Goal: Information Seeking & Learning: Learn about a topic

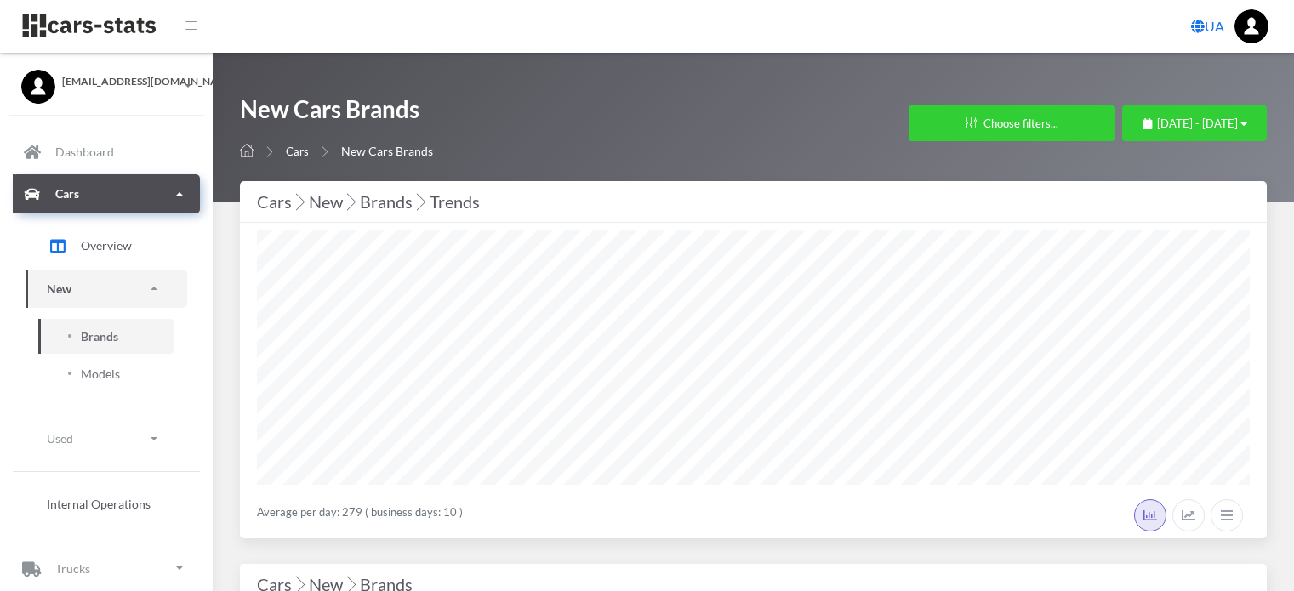
select select "25"
click at [1157, 128] on span "September 1, 2025 - September 13, 2025" at bounding box center [1197, 124] width 81 height 14
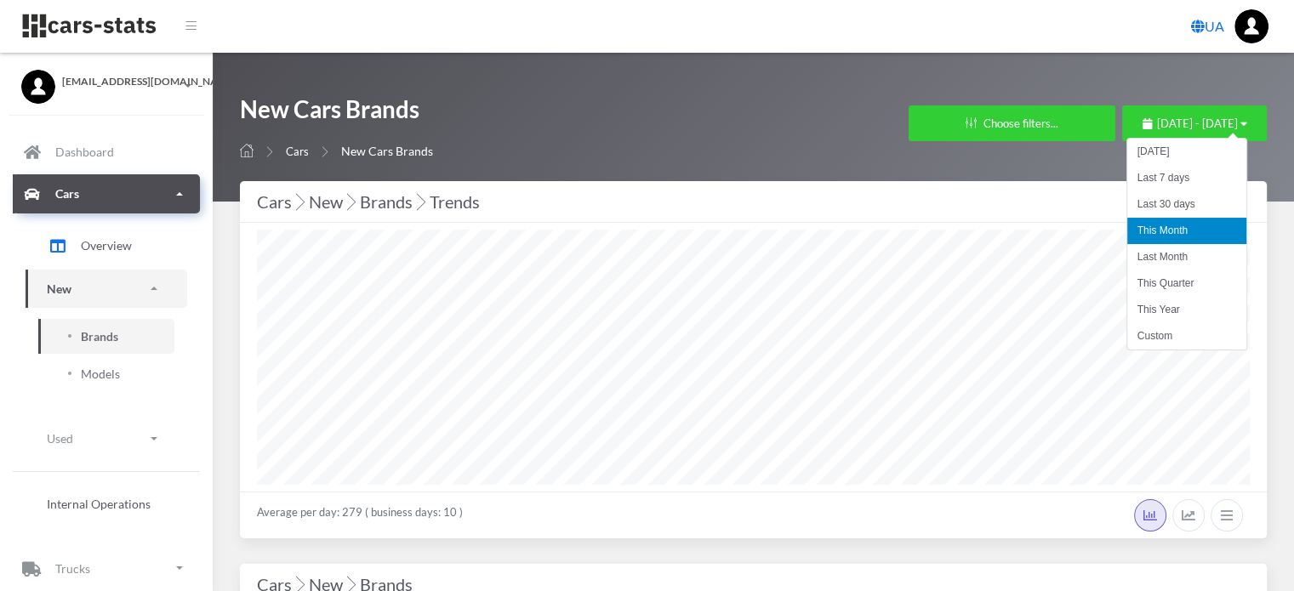
click at [1159, 227] on li "This Month" at bounding box center [1186, 231] width 119 height 26
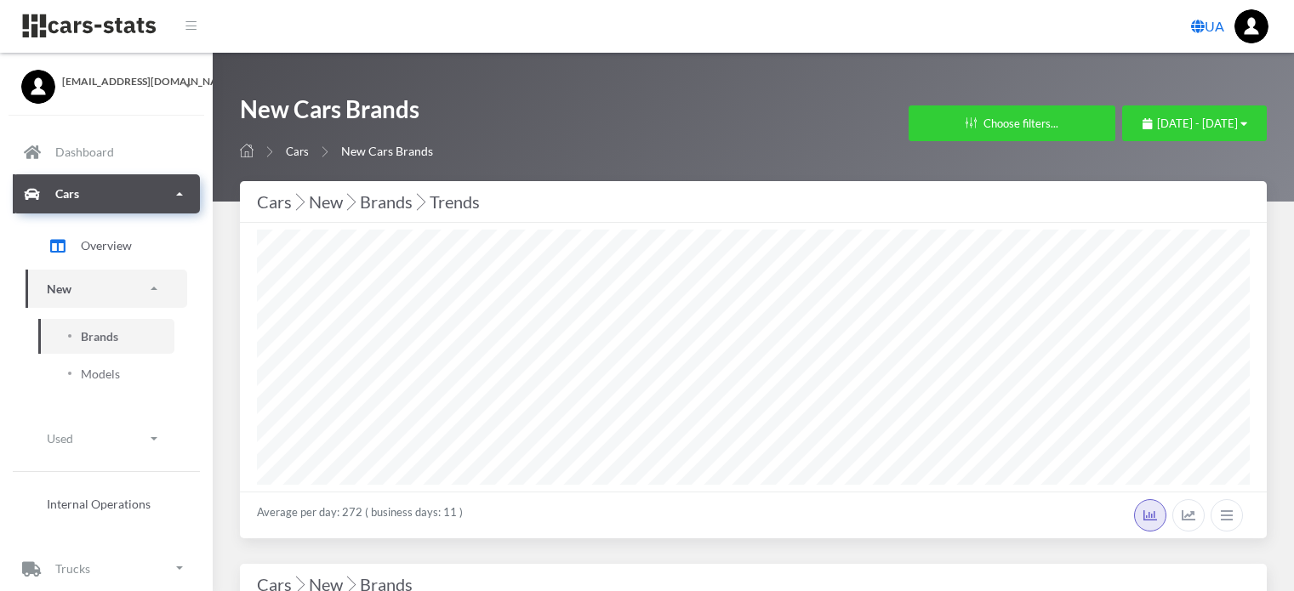
select select "25"
click at [1157, 122] on span "September 1, 2025 - September 13, 2025" at bounding box center [1197, 124] width 81 height 14
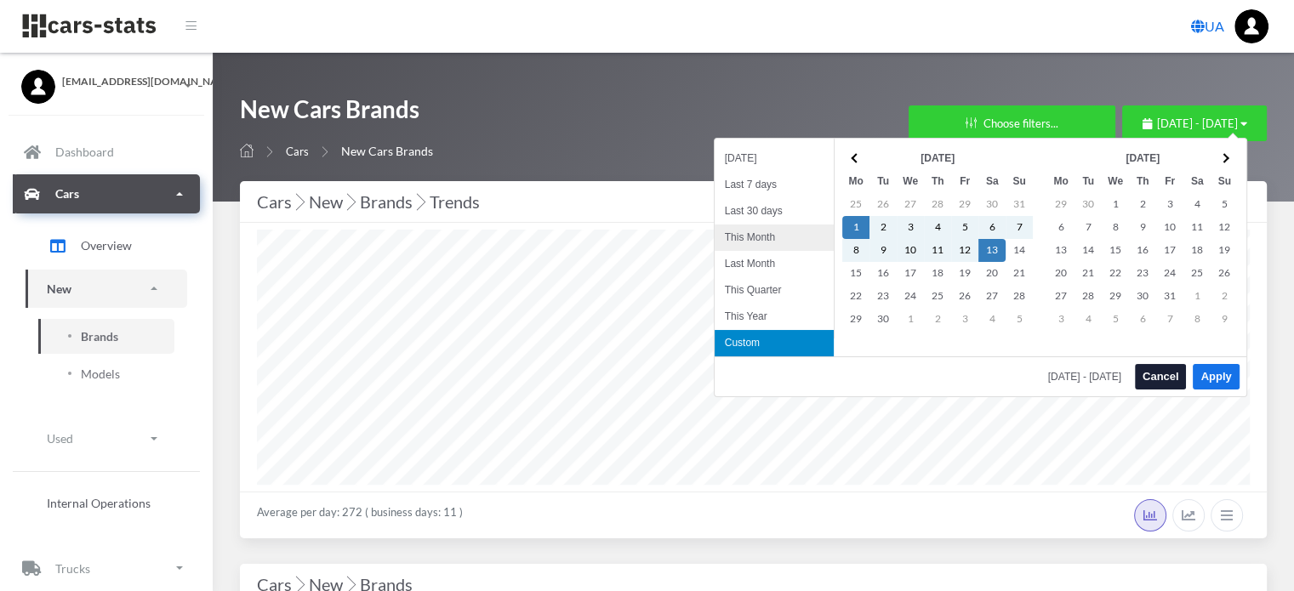
click at [763, 238] on li "This Month" at bounding box center [773, 238] width 119 height 26
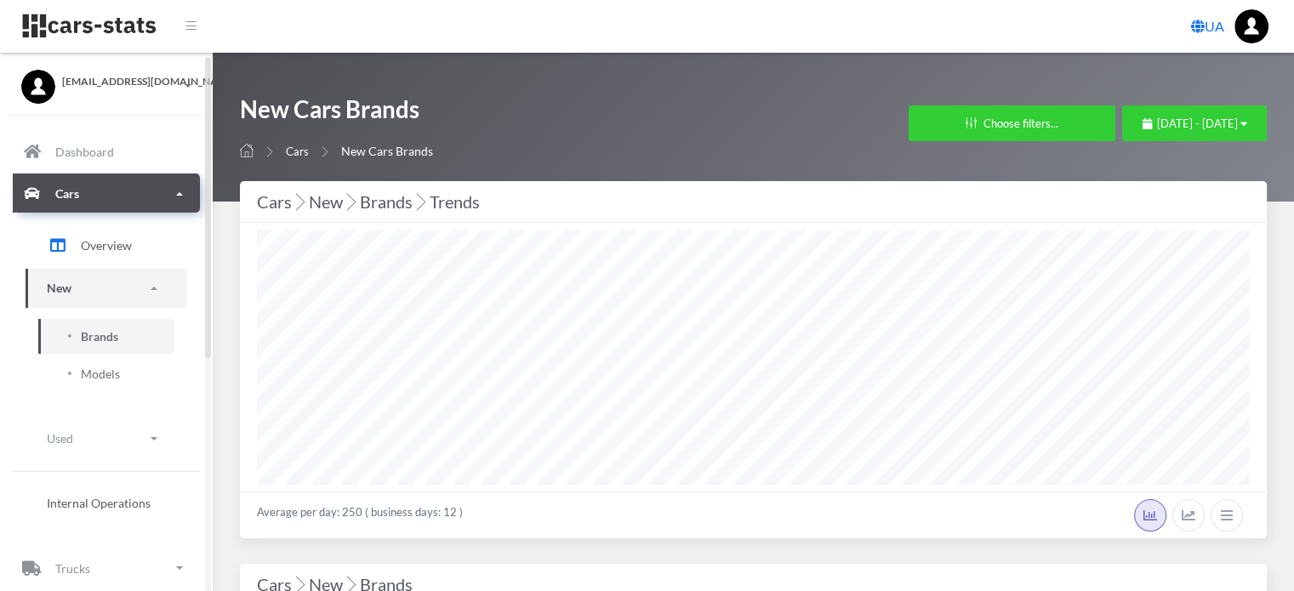
select select "25"
click at [1157, 121] on span "September 1, 2025 - September 15, 2025" at bounding box center [1197, 124] width 81 height 14
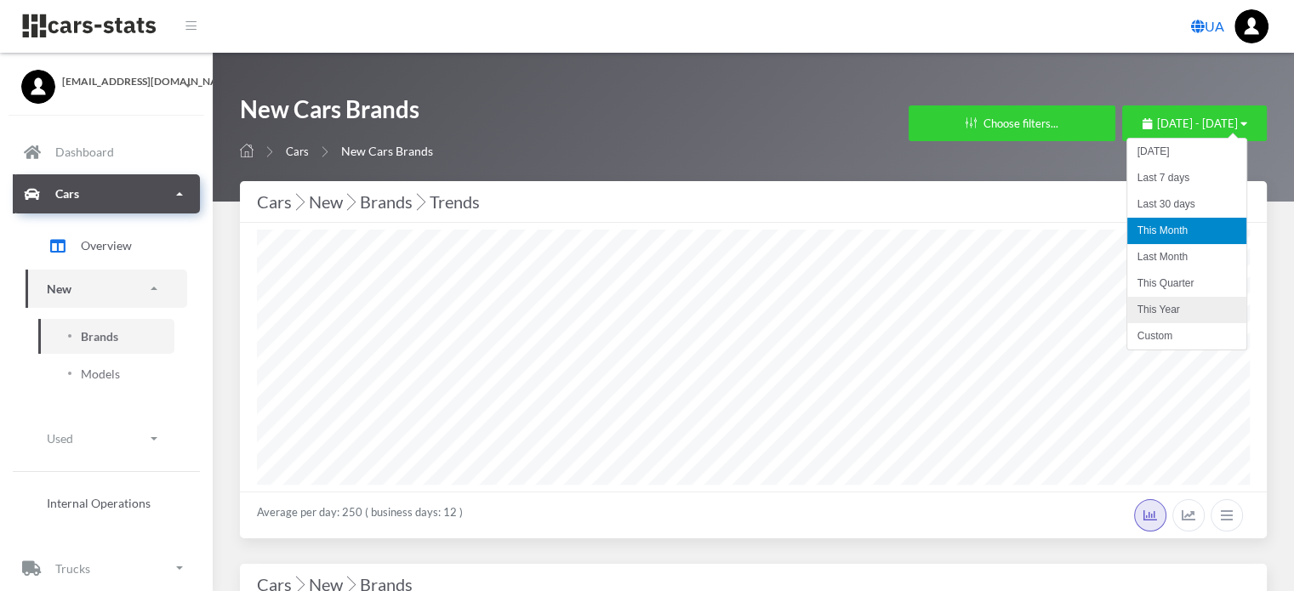
click at [1165, 309] on li "This Year" at bounding box center [1186, 310] width 119 height 26
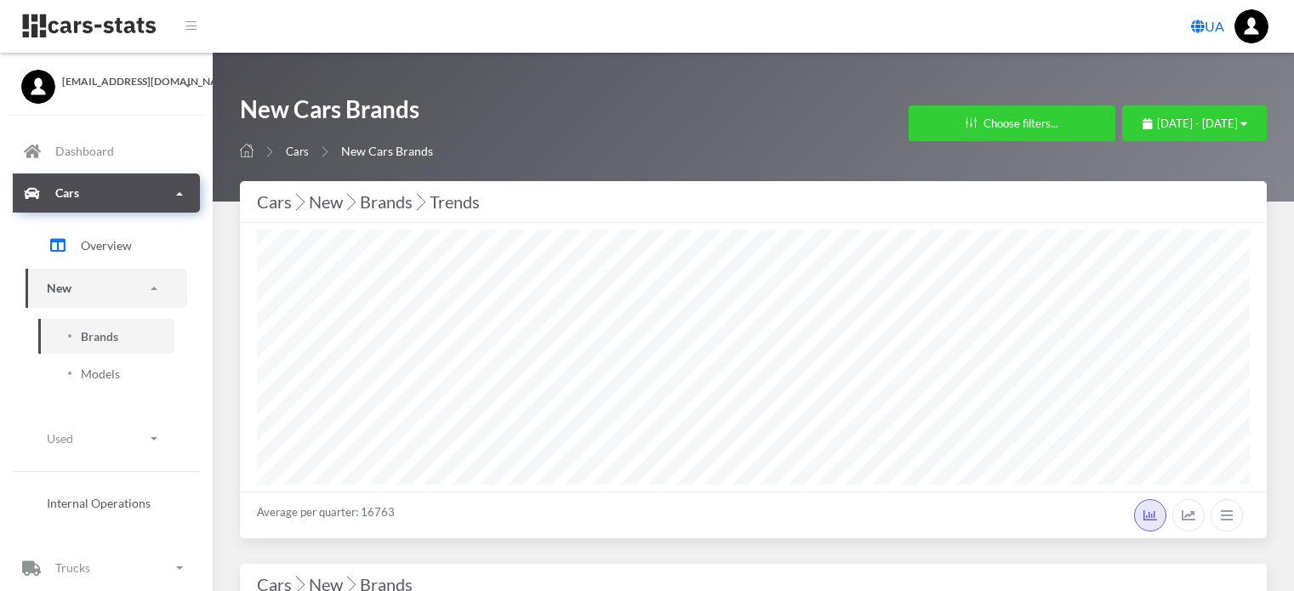
select select "25"
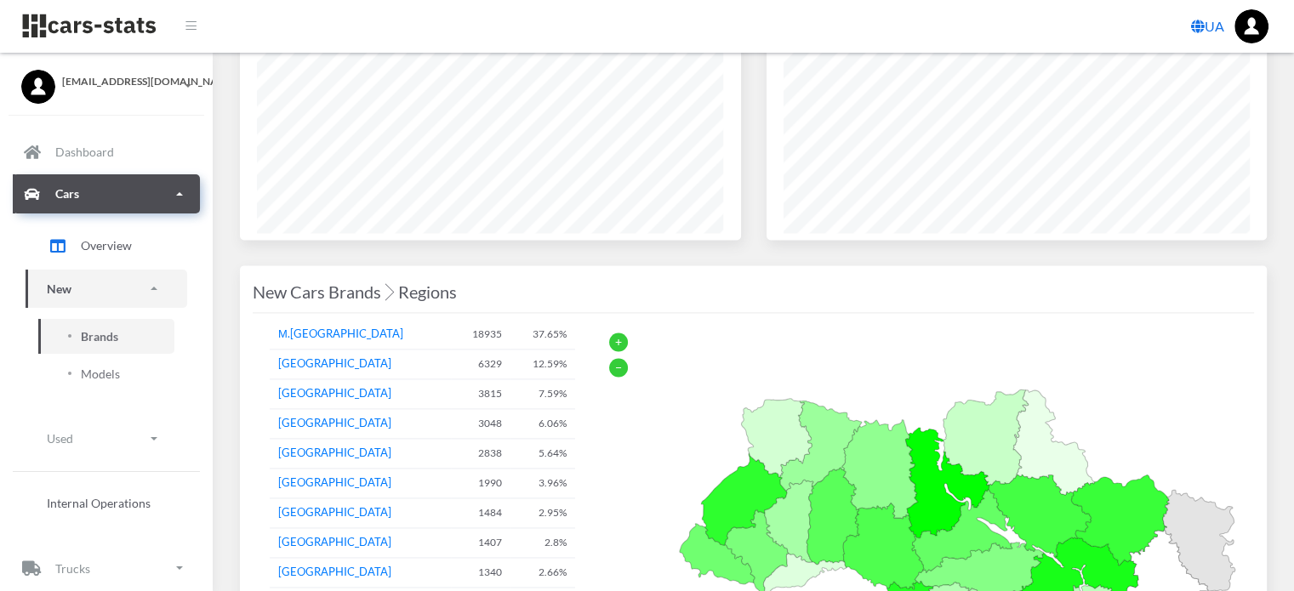
scroll to position [2551, 0]
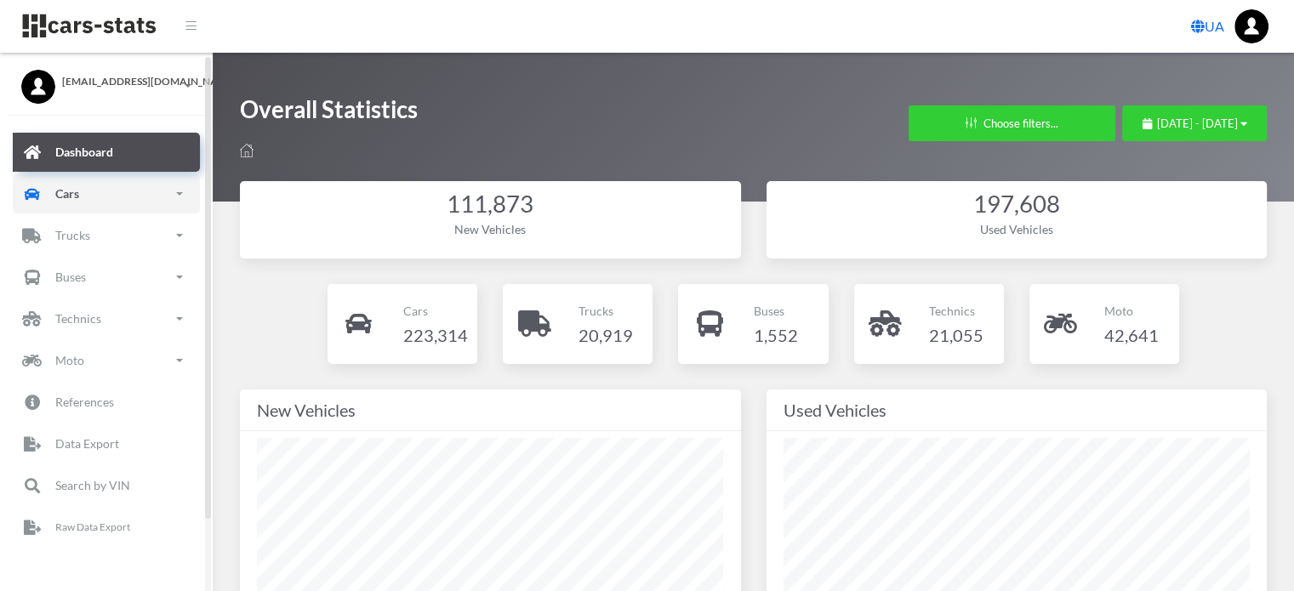
click at [72, 203] on p "Cars" at bounding box center [67, 193] width 24 height 21
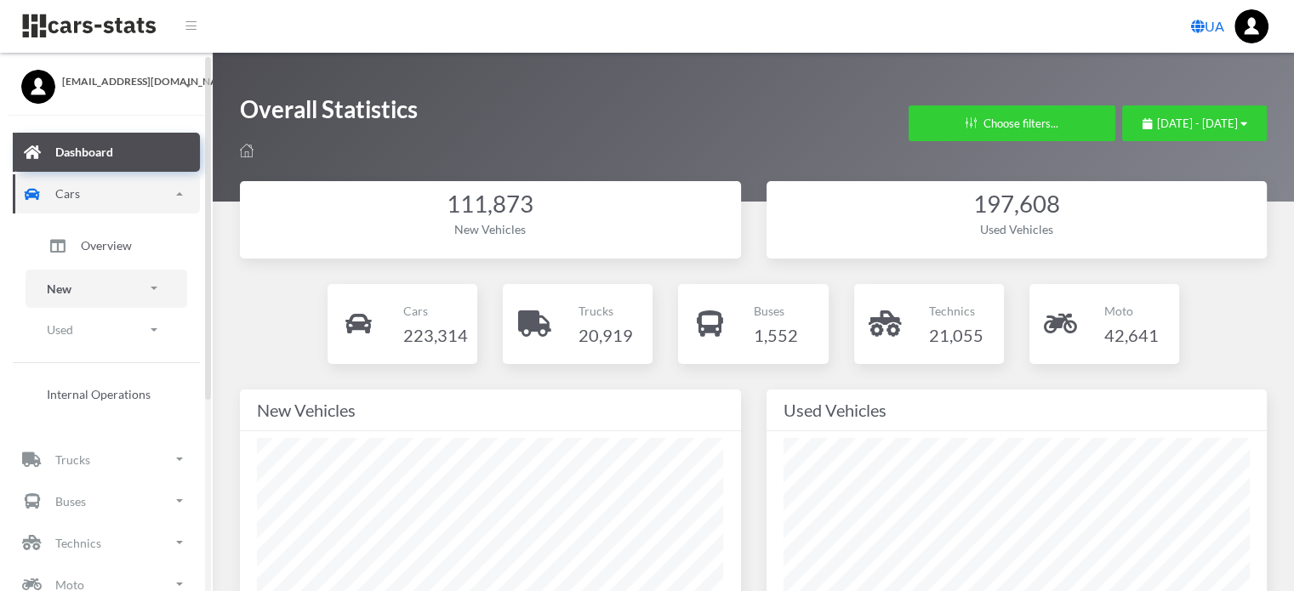
click at [83, 293] on link "New" at bounding box center [107, 289] width 162 height 38
click at [94, 333] on span "Brands" at bounding box center [99, 336] width 37 height 18
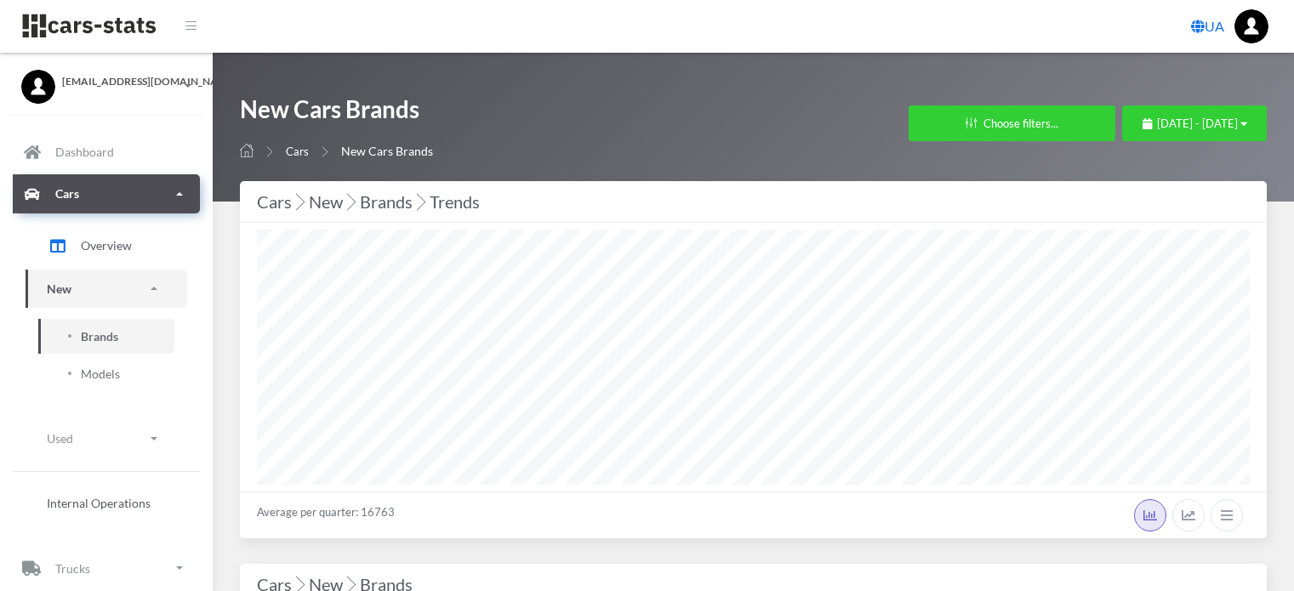
select select "25"
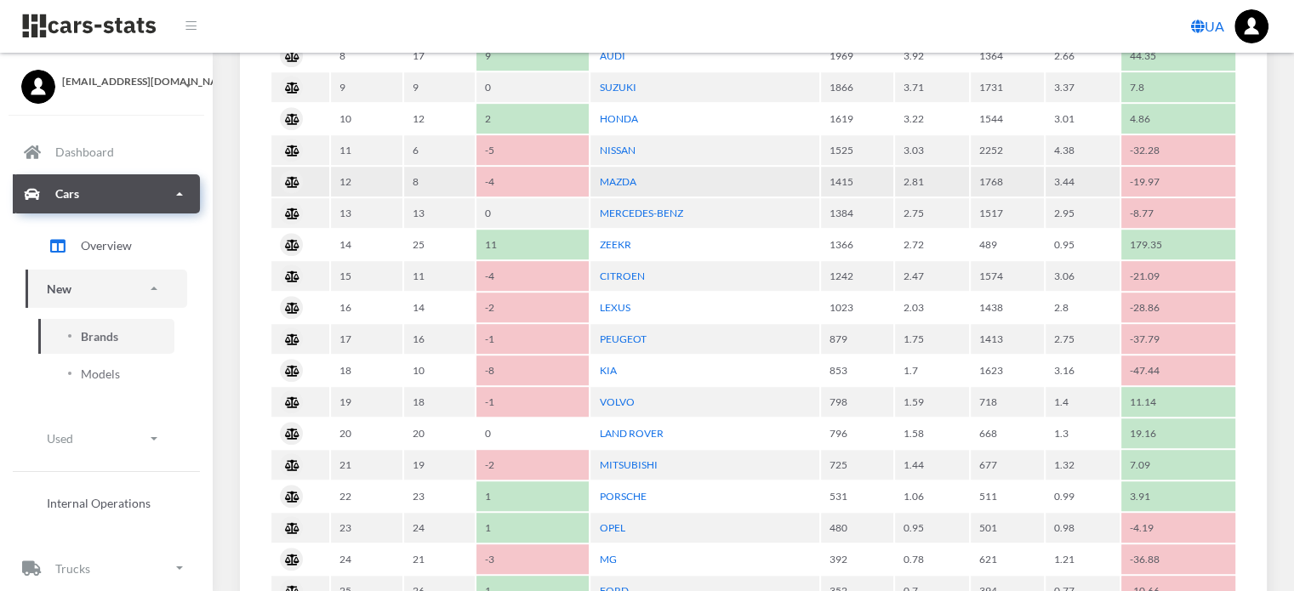
scroll to position [1446, 0]
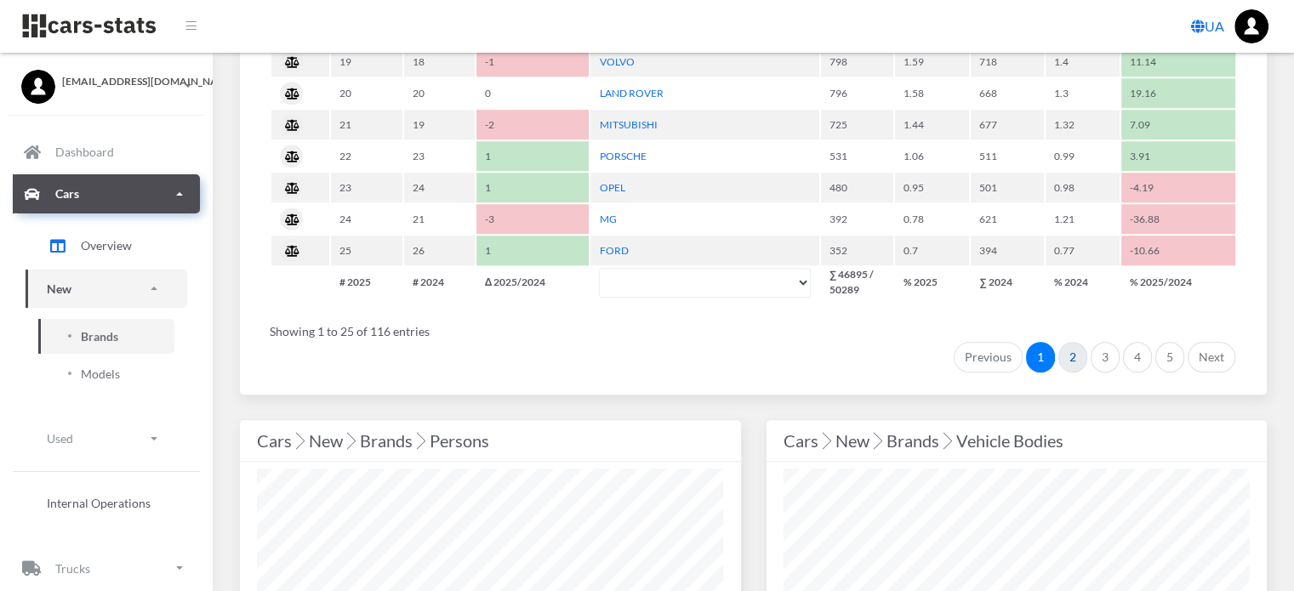
click at [1065, 343] on link "2" at bounding box center [1072, 357] width 29 height 31
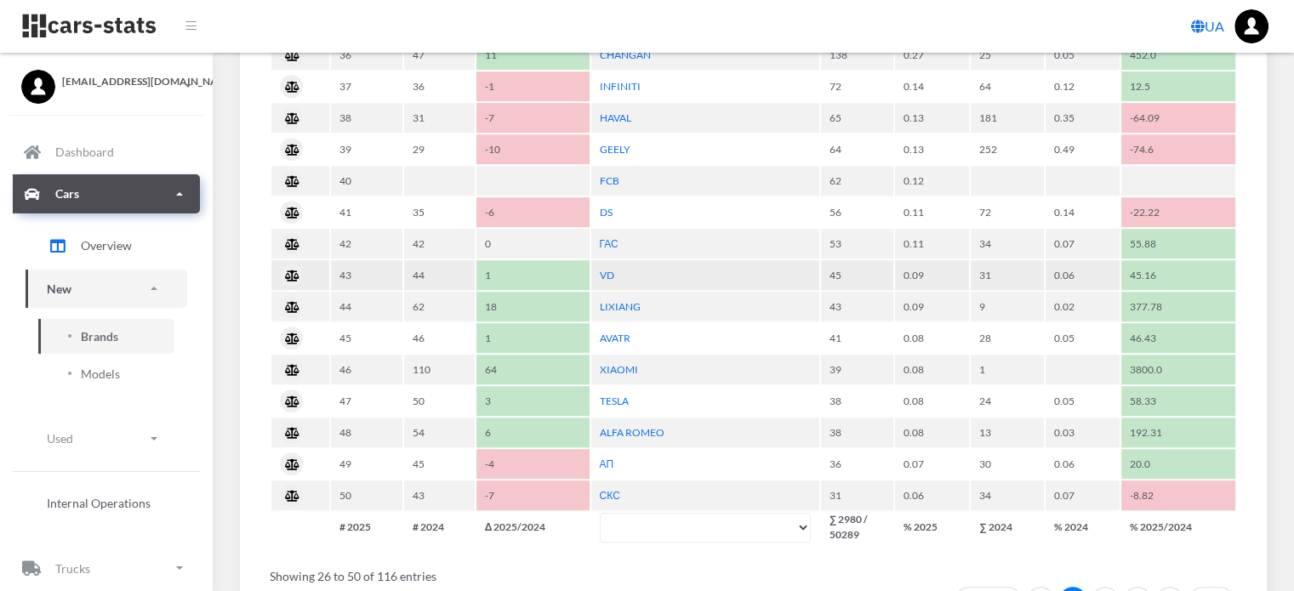
scroll to position [1106, 0]
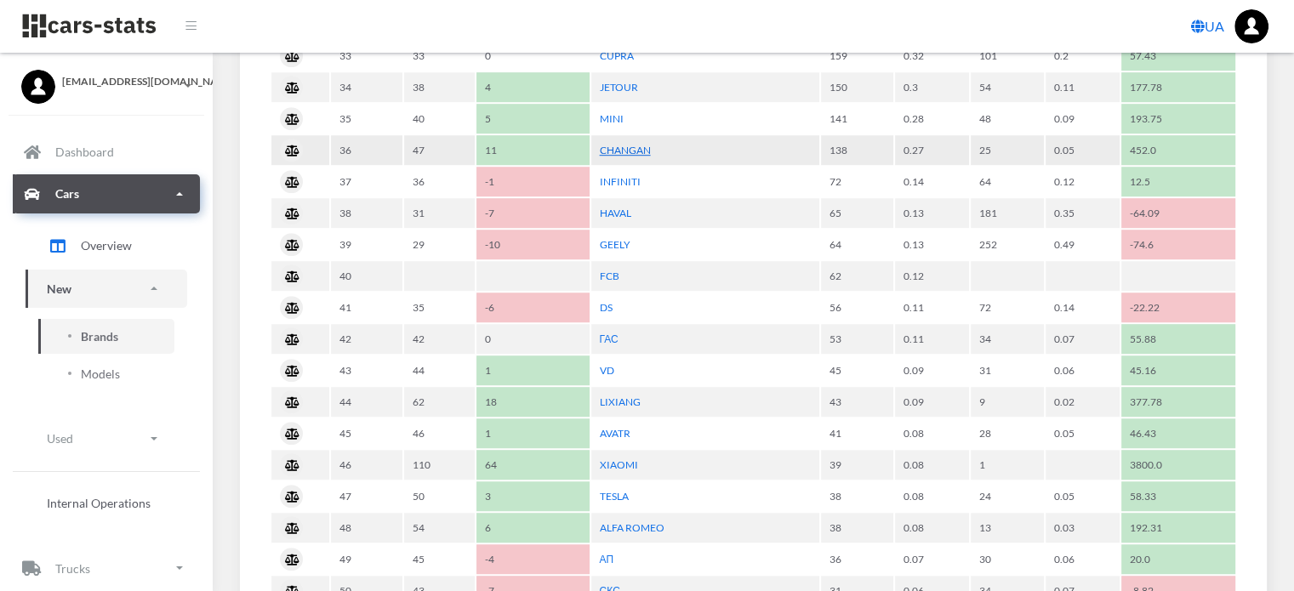
click at [635, 144] on link "CHANGAN" at bounding box center [625, 150] width 51 height 13
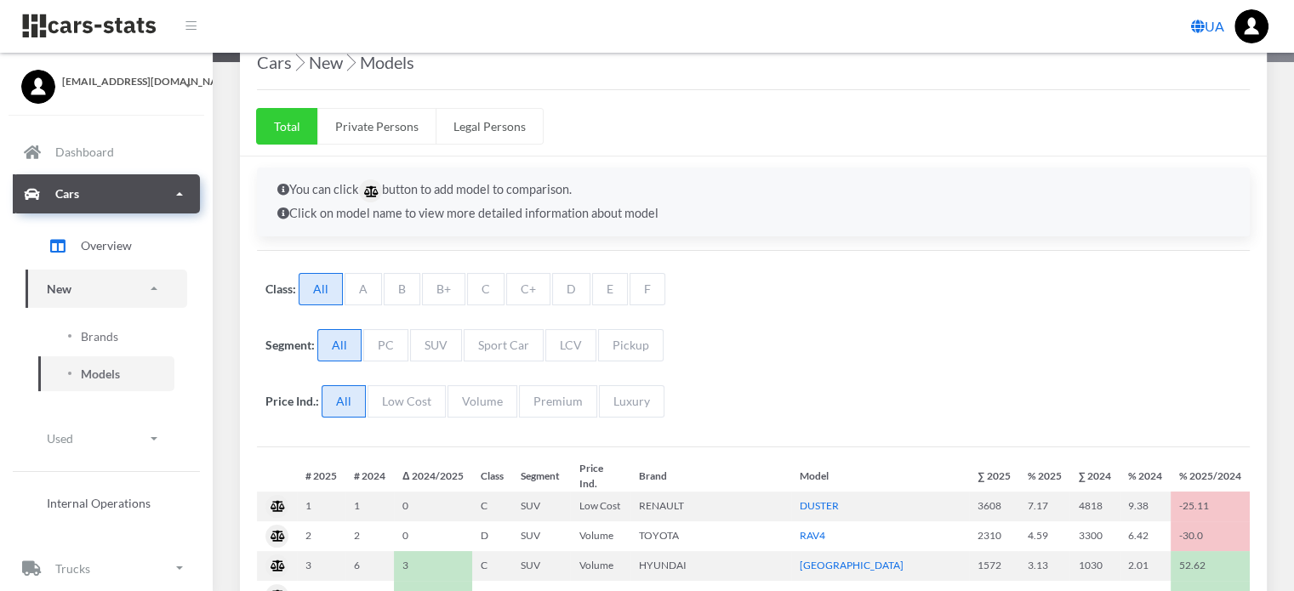
scroll to position [255, 0]
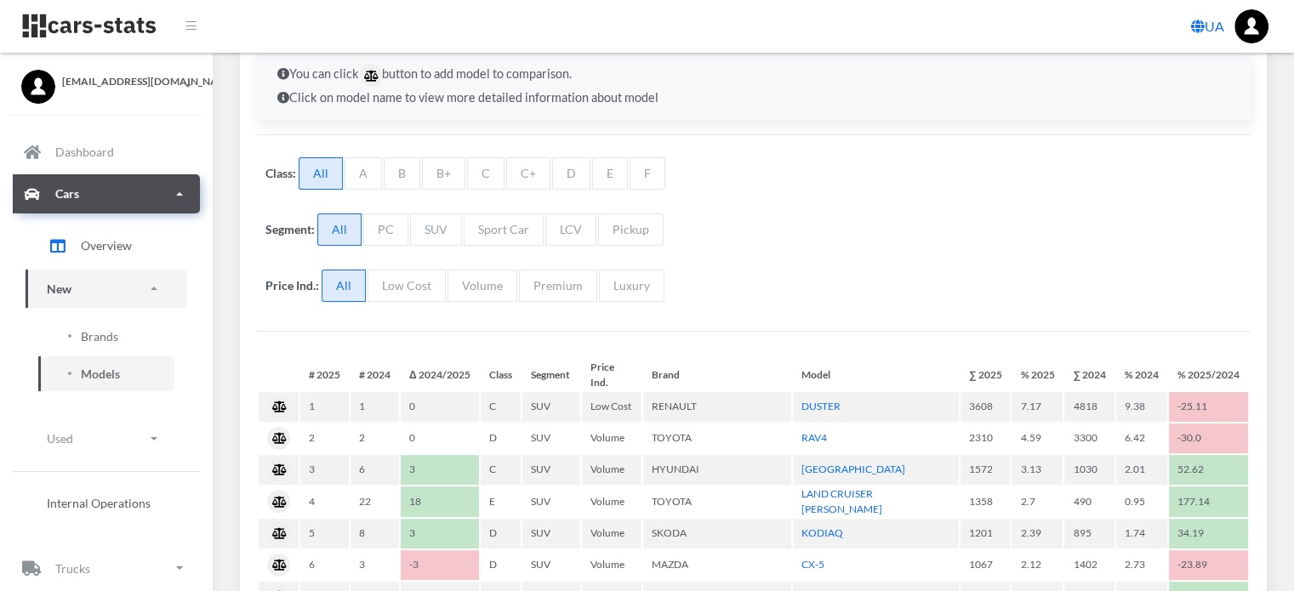
select select "25"
select select "CHANGAN"
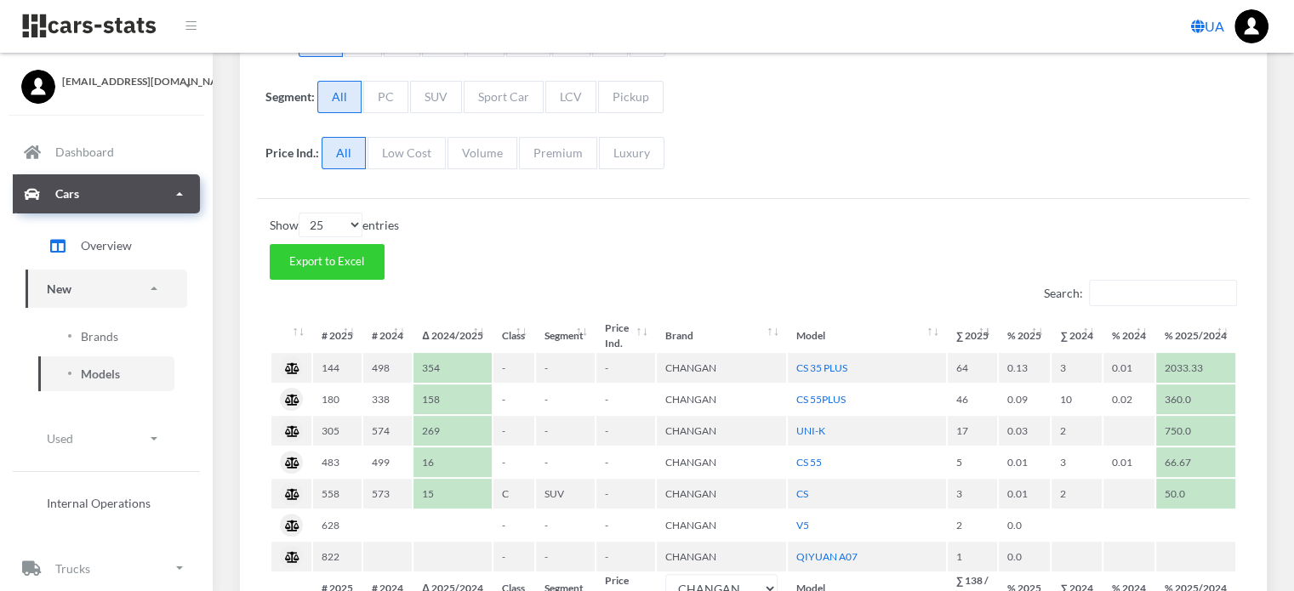
scroll to position [425, 0]
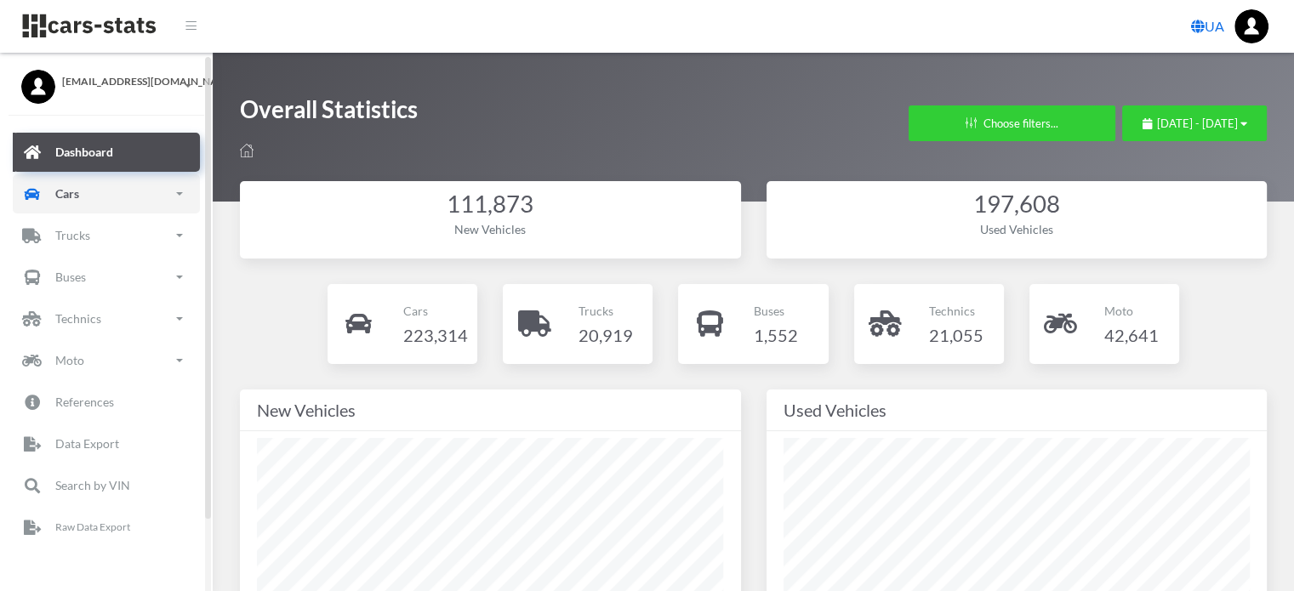
click at [99, 202] on link "Cars" at bounding box center [106, 193] width 187 height 39
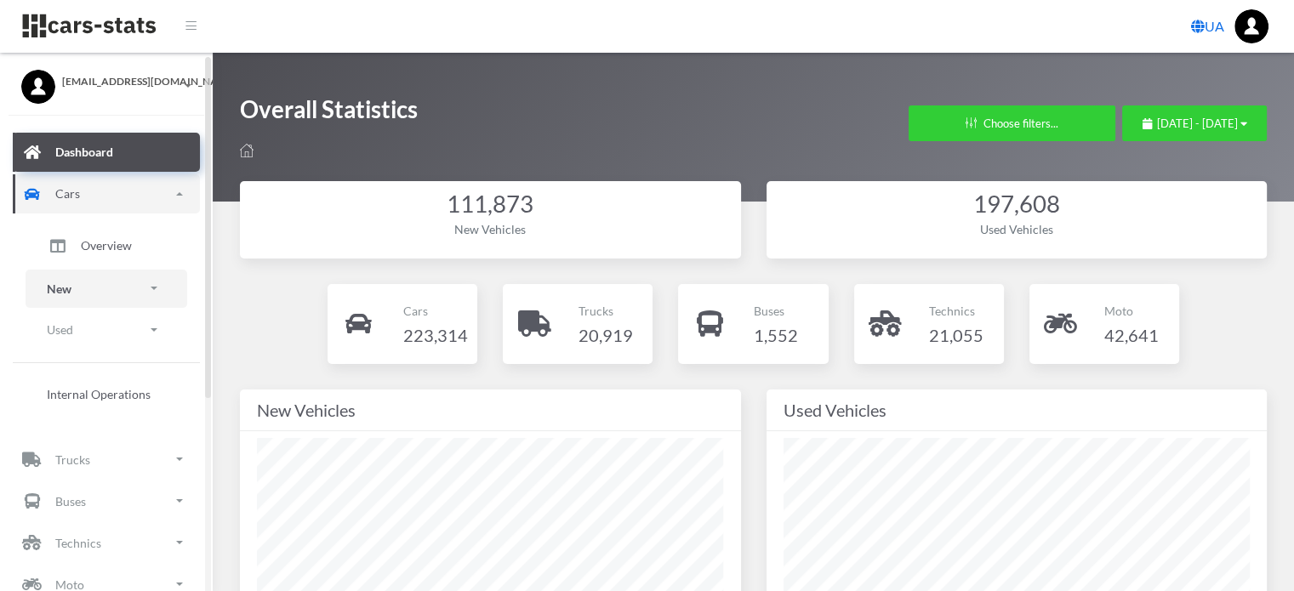
click at [89, 287] on link "New" at bounding box center [107, 289] width 162 height 38
click at [100, 337] on span "Brands" at bounding box center [99, 336] width 37 height 18
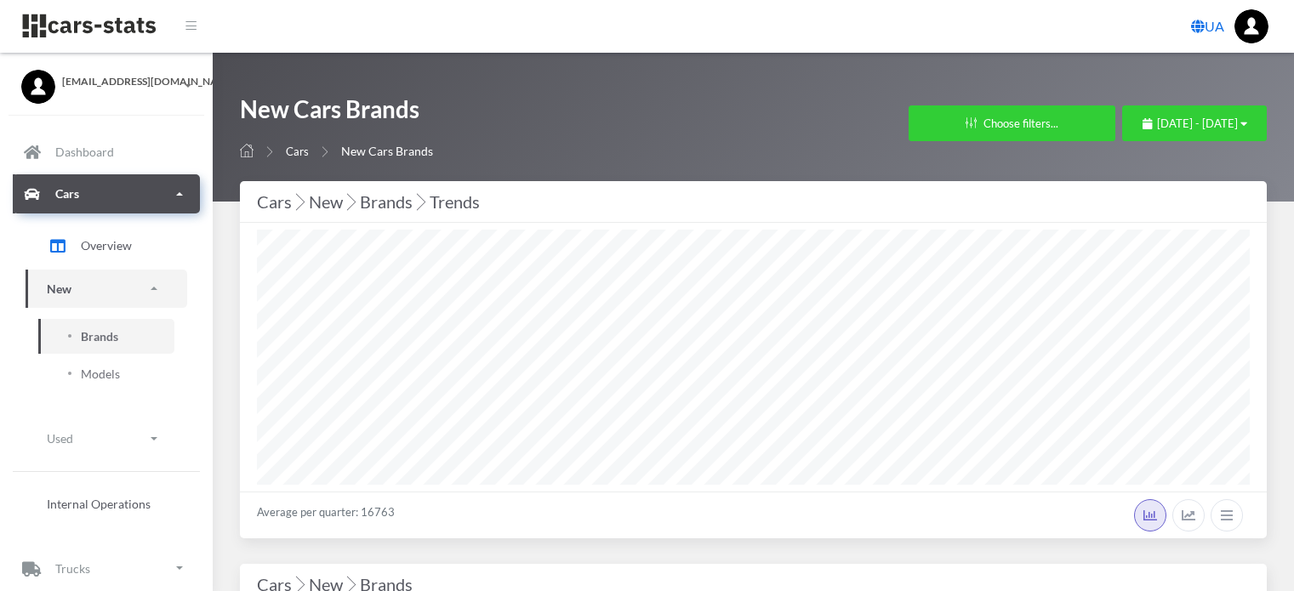
select select "25"
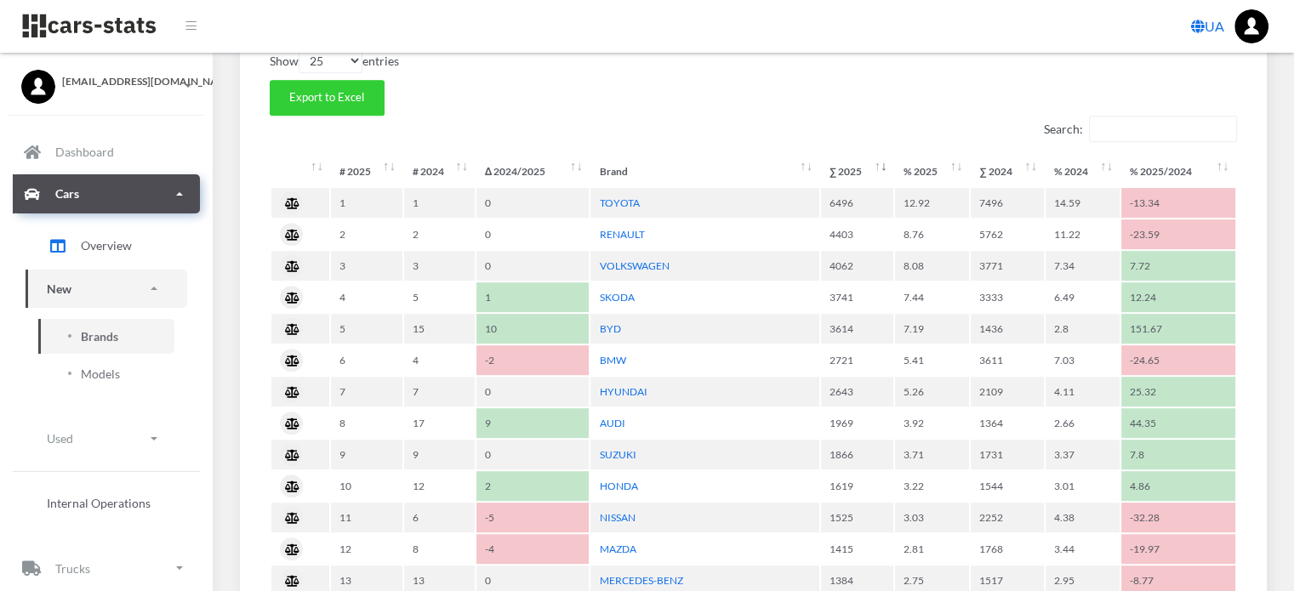
scroll to position [765, 0]
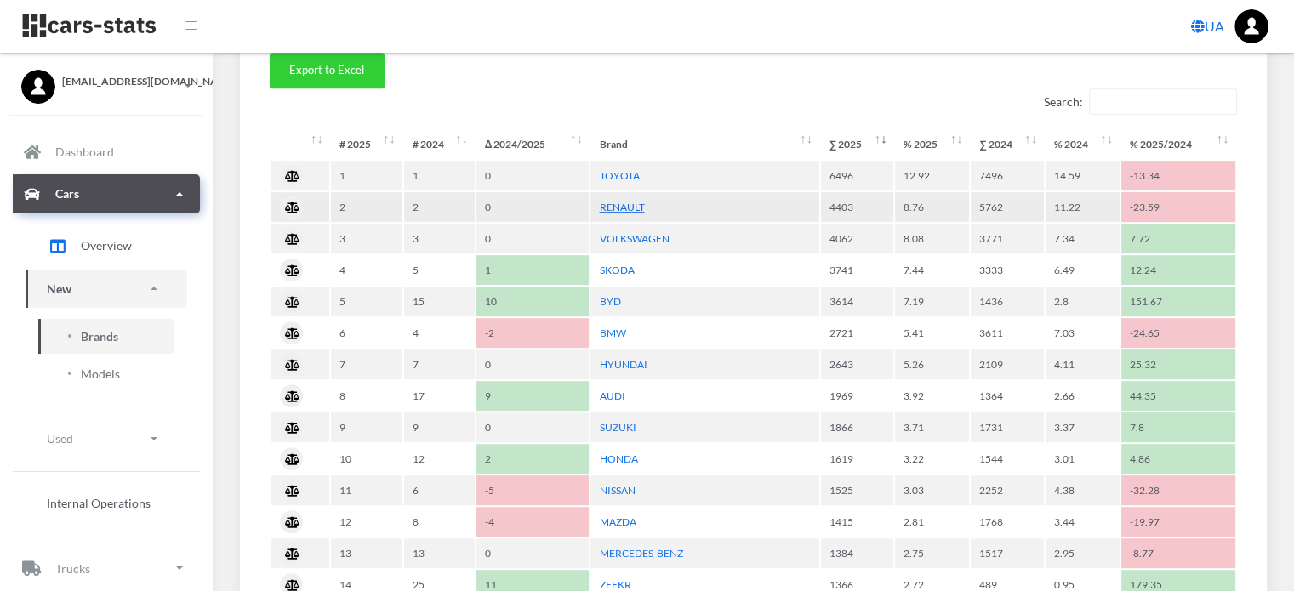
click at [636, 203] on link "RENAULT" at bounding box center [621, 207] width 45 height 13
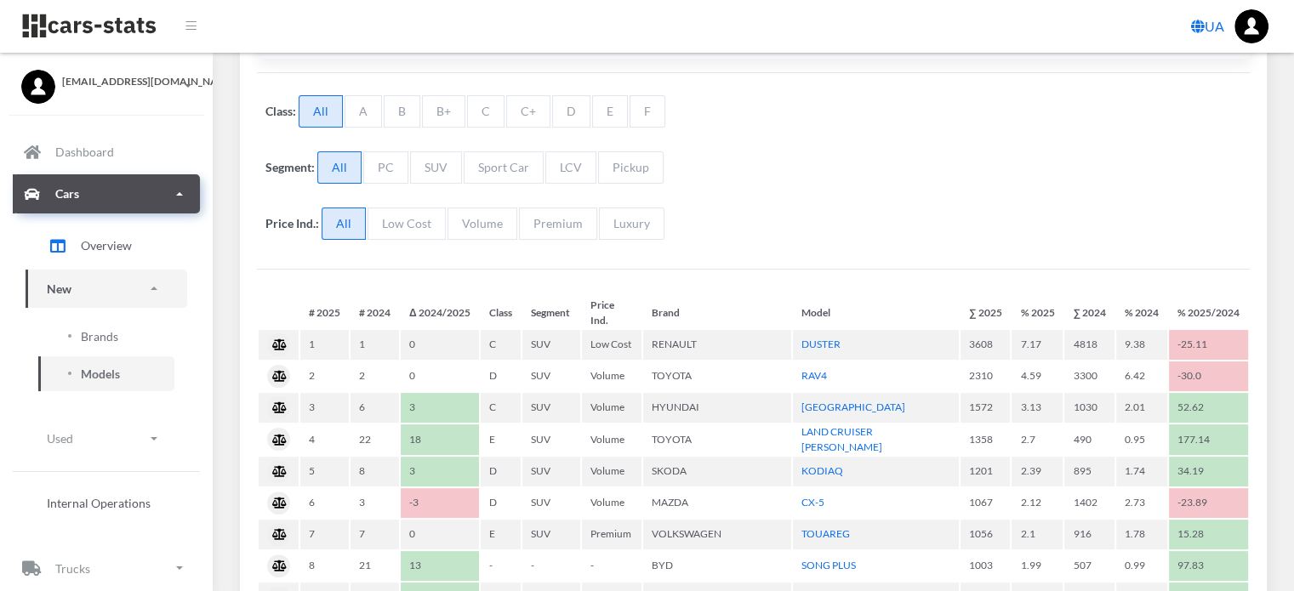
select select "25"
select select "RENAULT"
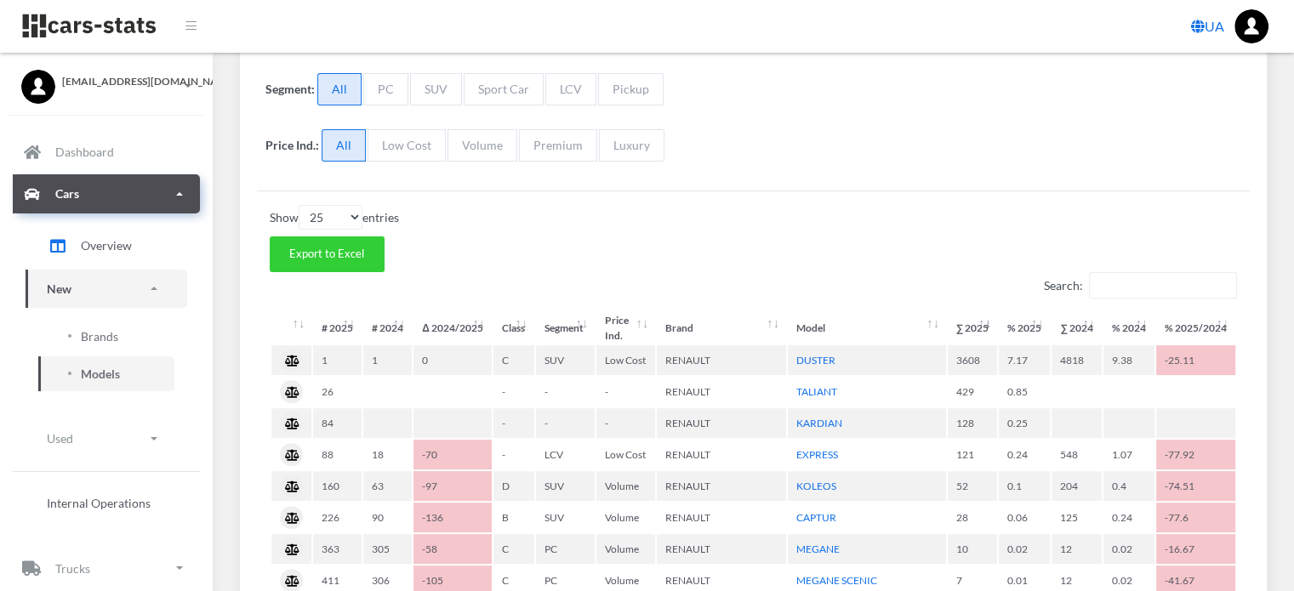
scroll to position [425, 0]
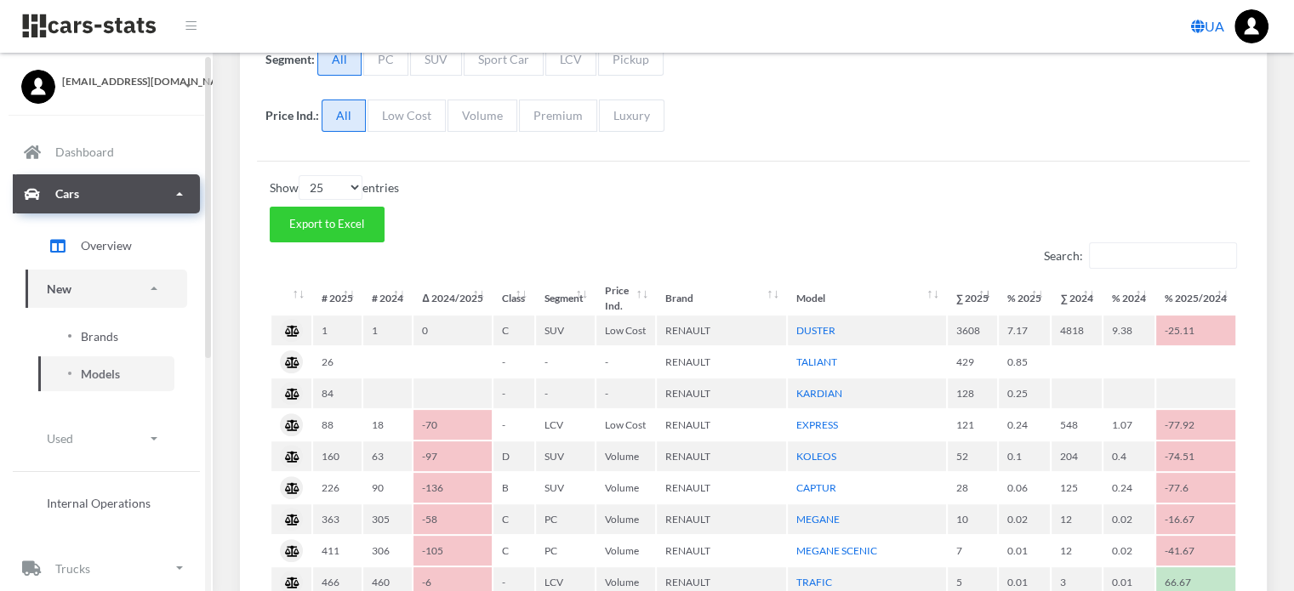
click at [104, 339] on span "Brands" at bounding box center [99, 336] width 37 height 18
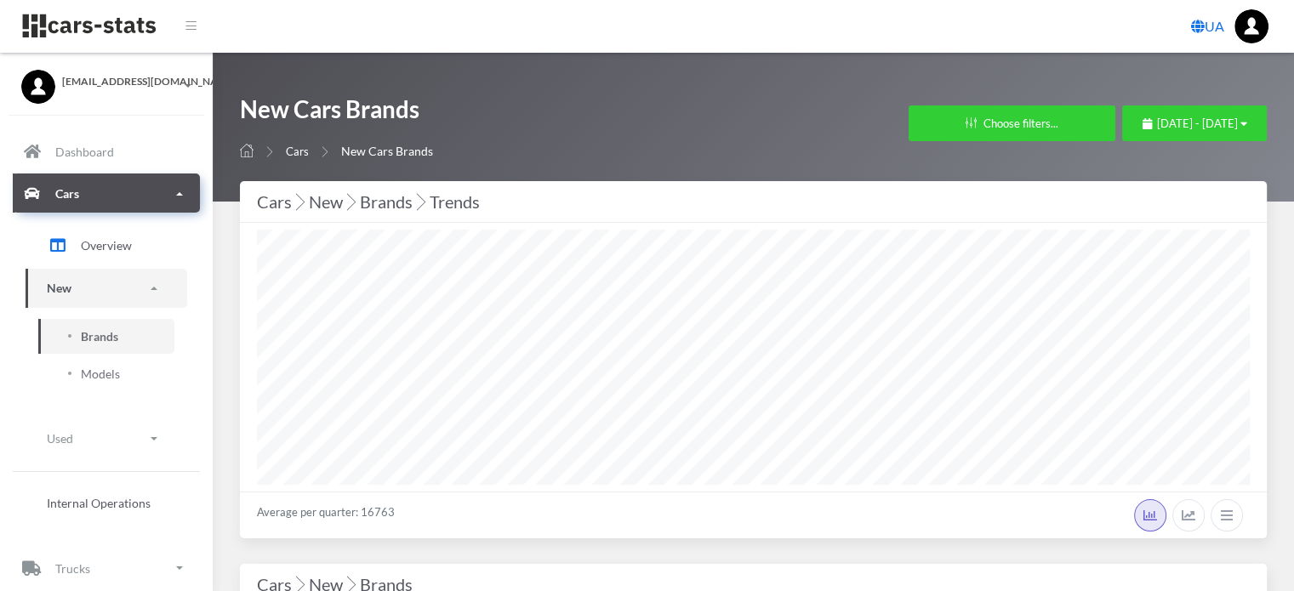
select select "25"
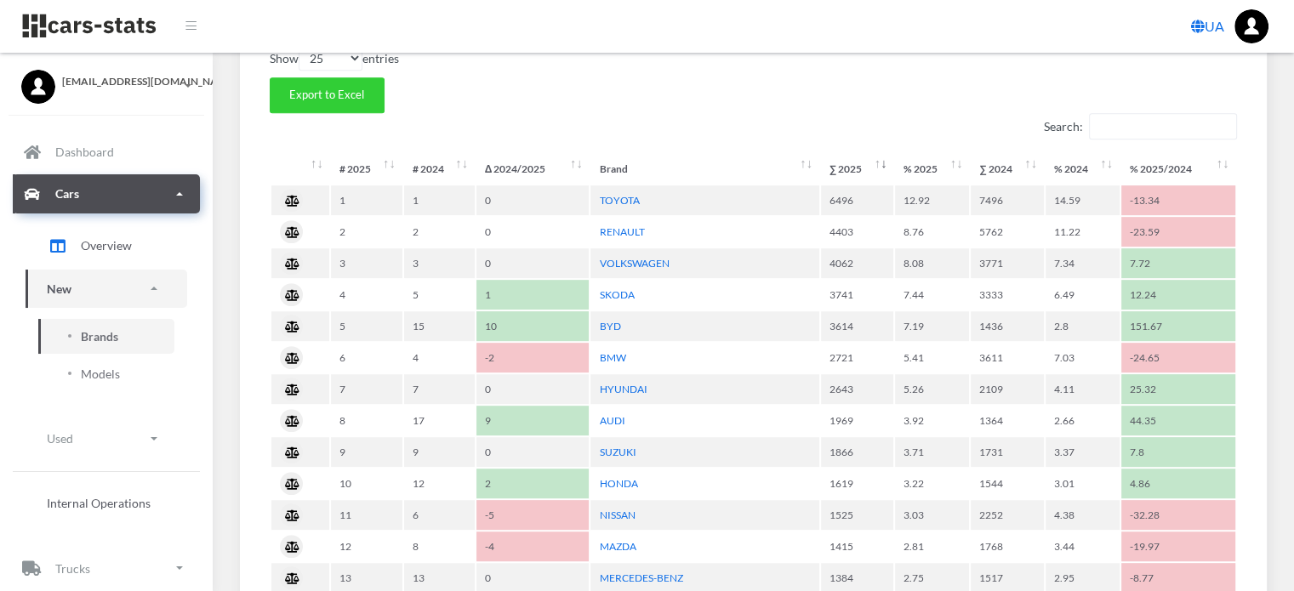
scroll to position [765, 0]
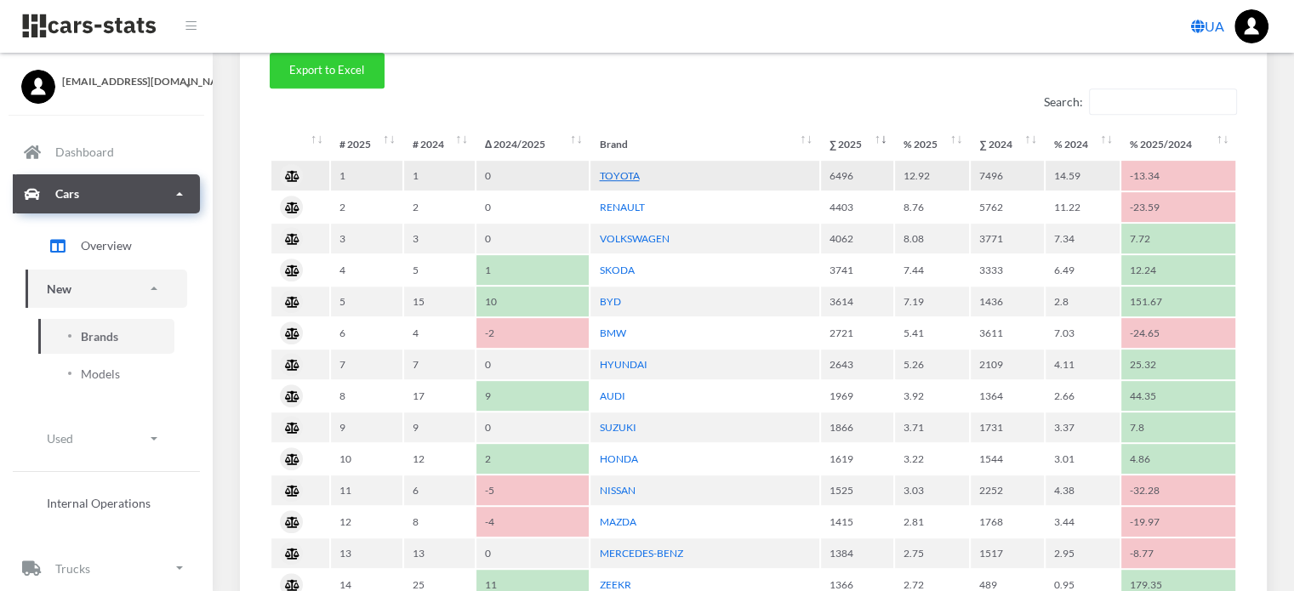
click at [621, 176] on link "TOYOTA" at bounding box center [619, 175] width 40 height 13
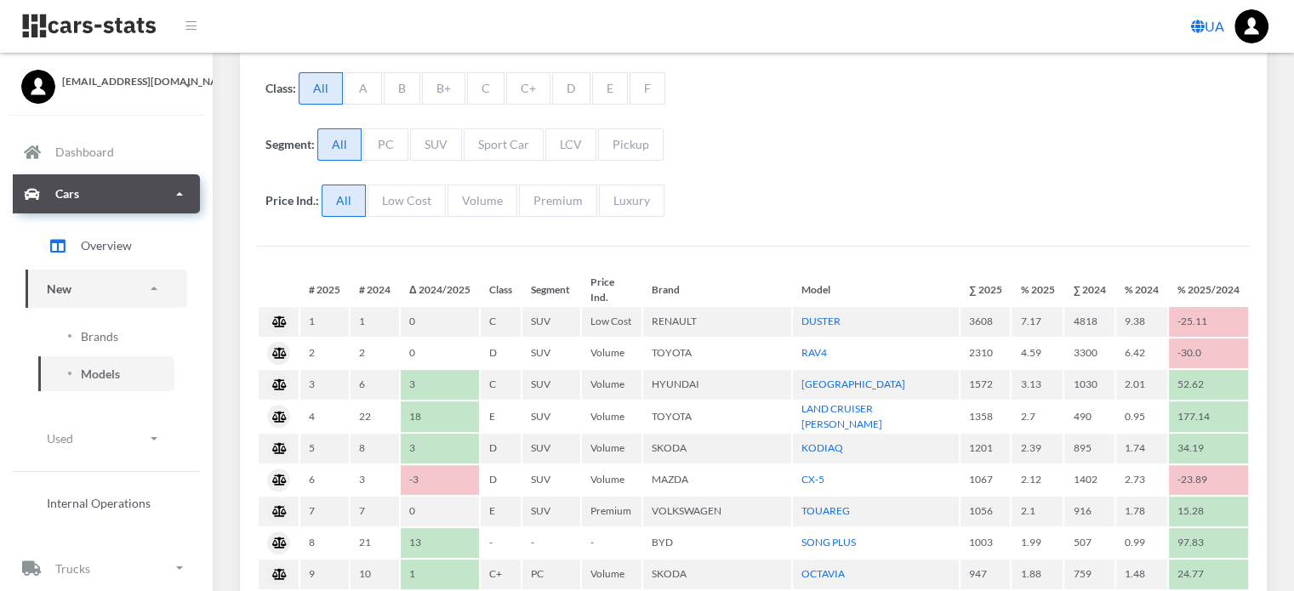
select select "25"
select select "TOYOTA"
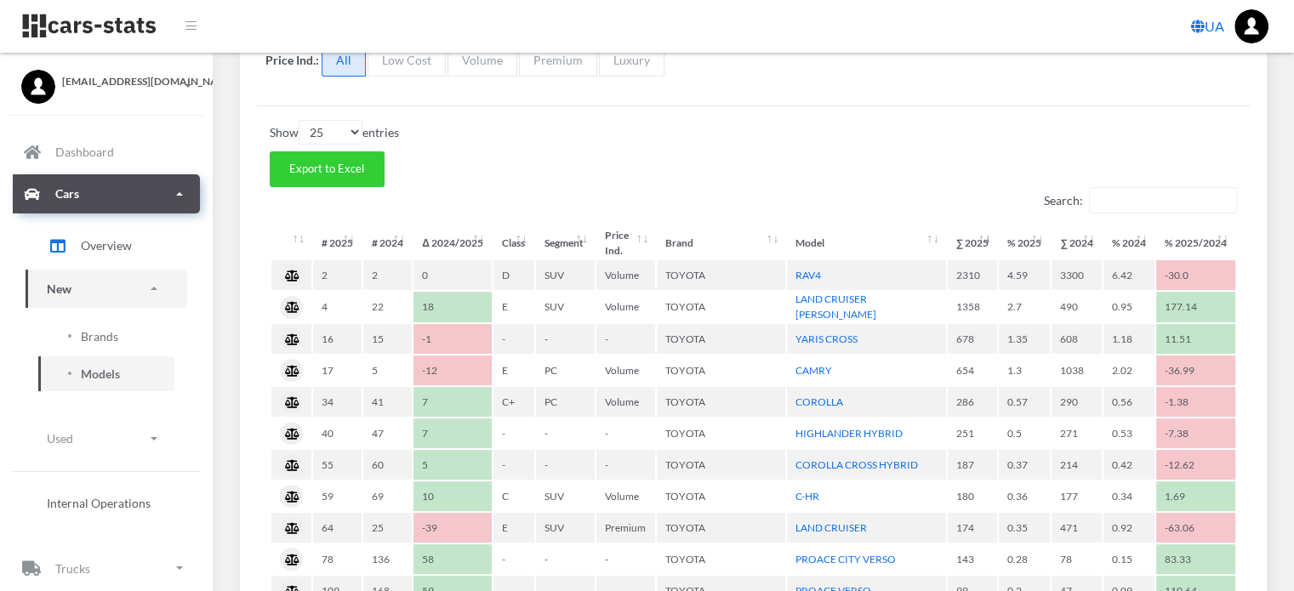
scroll to position [510, 0]
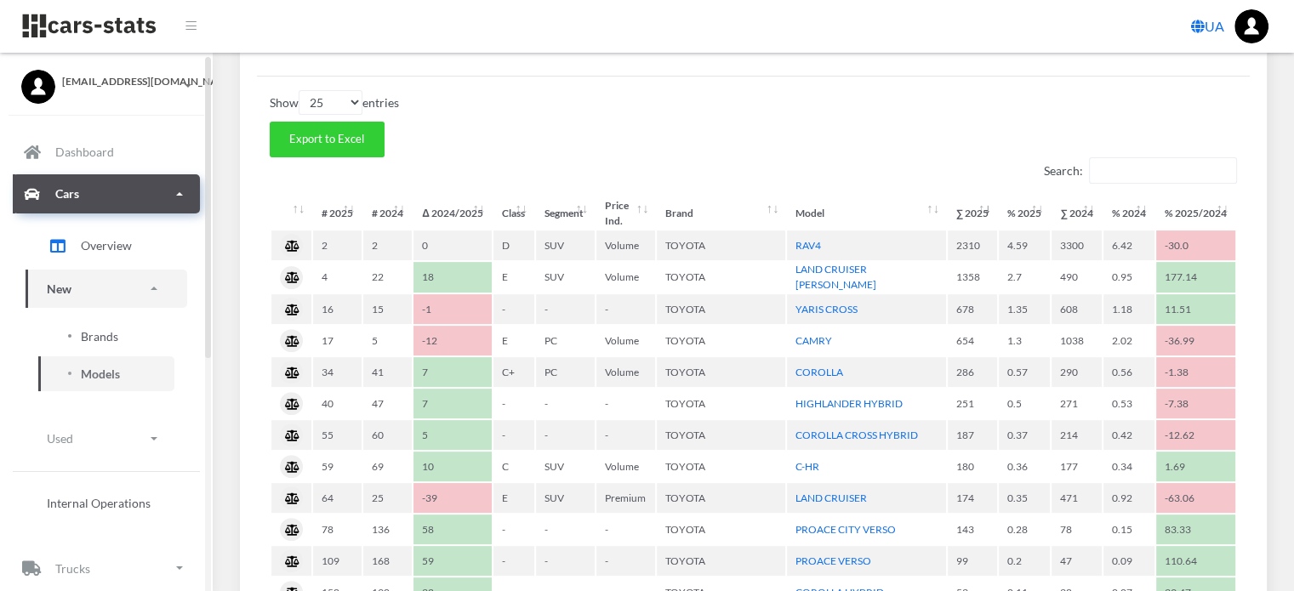
click at [101, 336] on span "Brands" at bounding box center [99, 336] width 37 height 18
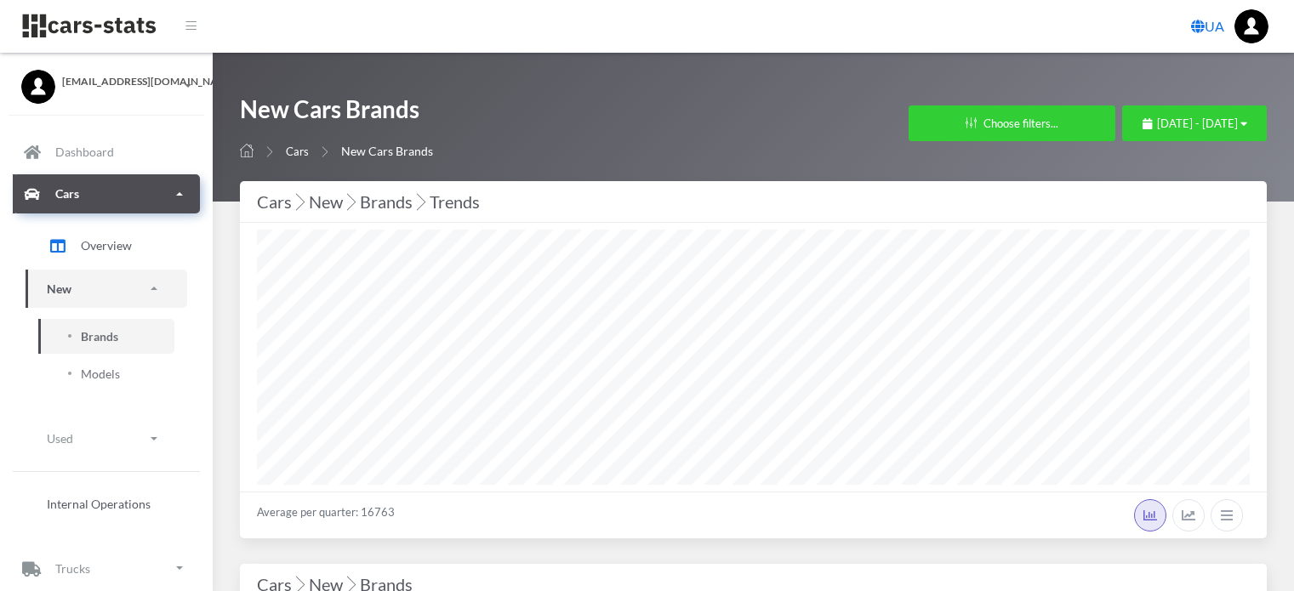
select select "25"
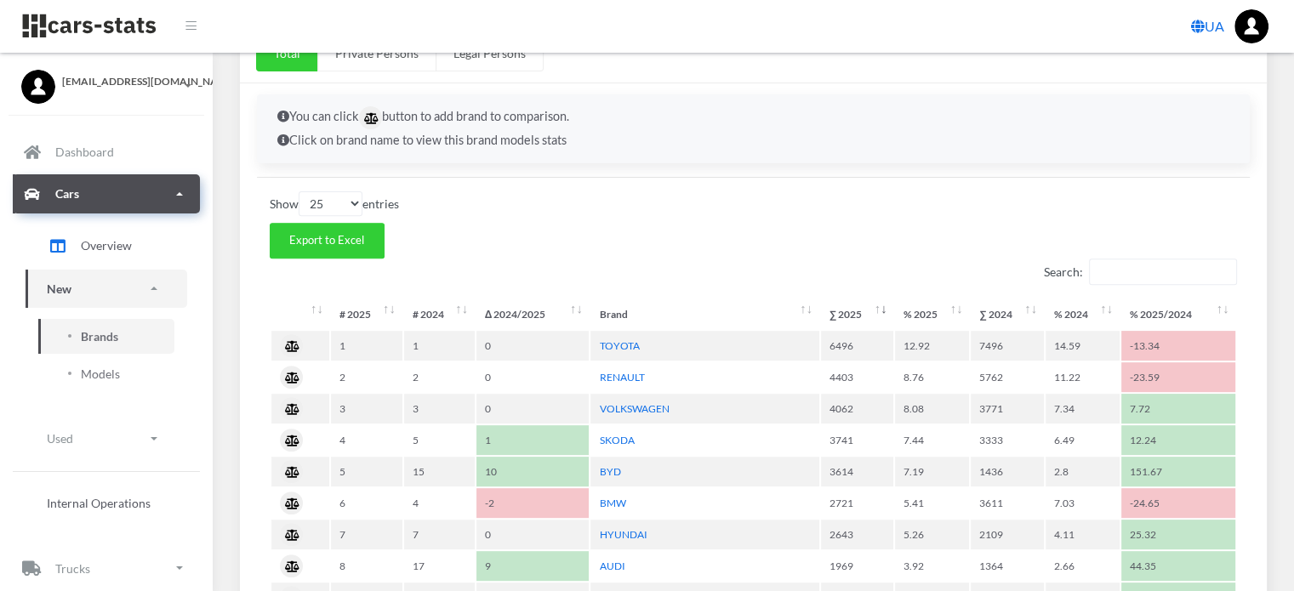
scroll to position [425, 0]
